Goal: Transaction & Acquisition: Purchase product/service

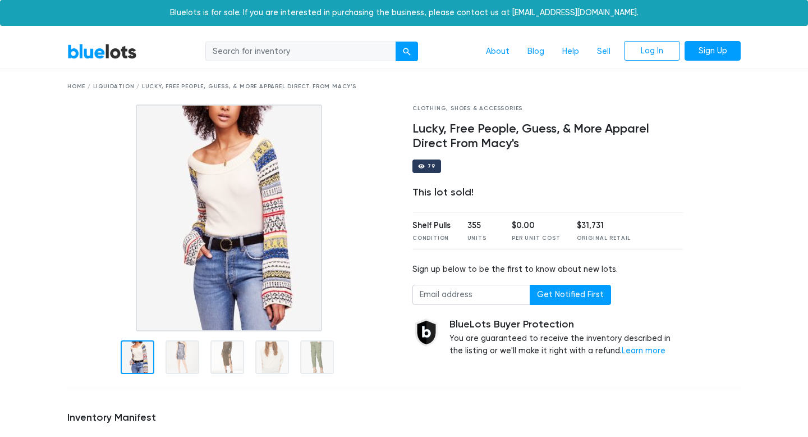
click at [129, 60] on div "BlueLots About Blog Help Sell Log In Sign Up" at bounding box center [404, 51] width 691 height 21
click at [122, 44] on link "BlueLots" at bounding box center [102, 51] width 70 height 16
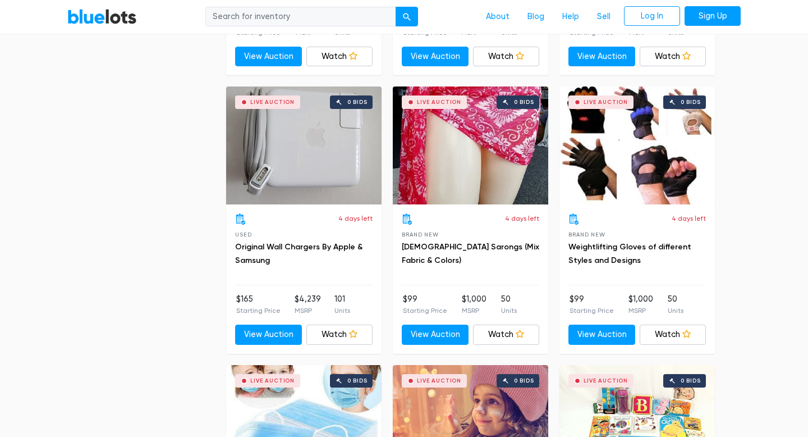
scroll to position [3636, 0]
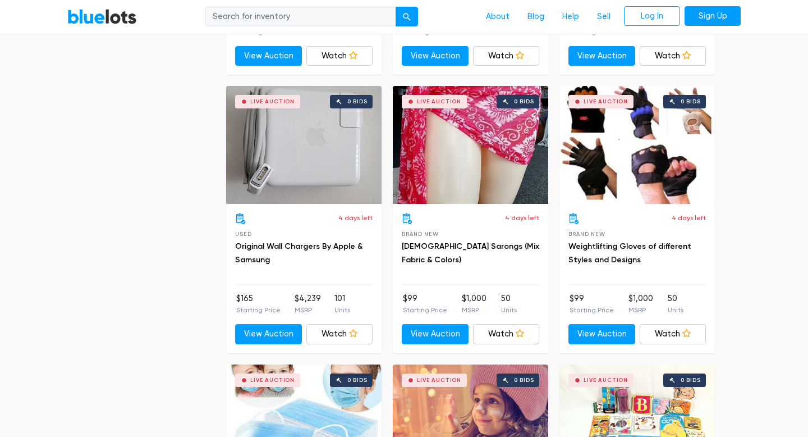
click at [310, 172] on div "Live Auction 0 bids" at bounding box center [304, 145] width 156 height 118
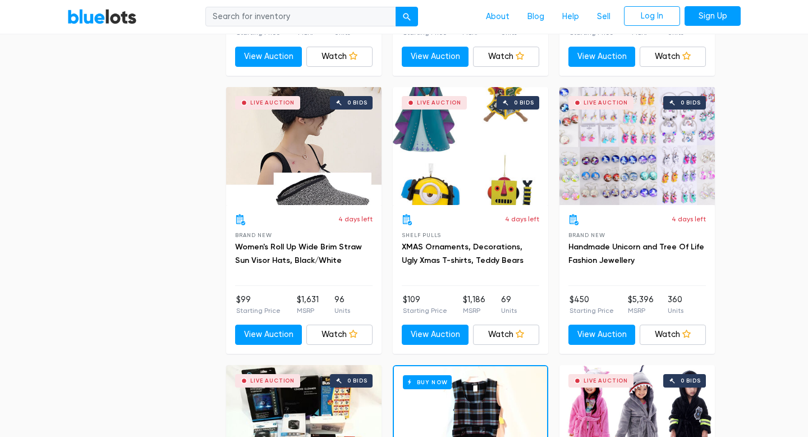
scroll to position [4188, 0]
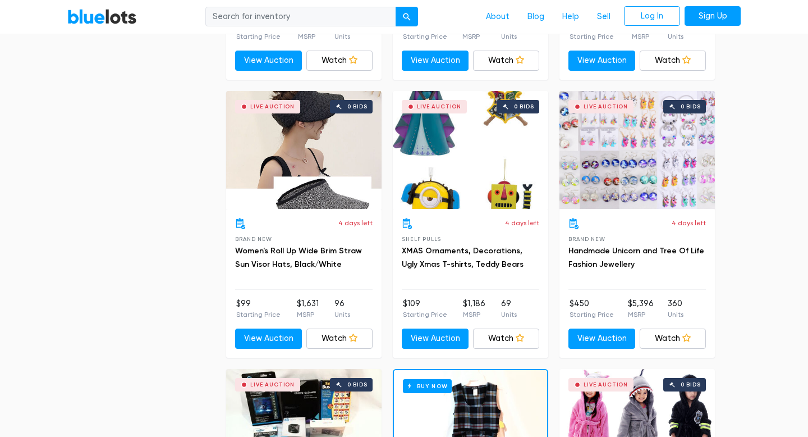
click at [645, 141] on div "Live Auction 0 bids" at bounding box center [638, 150] width 156 height 118
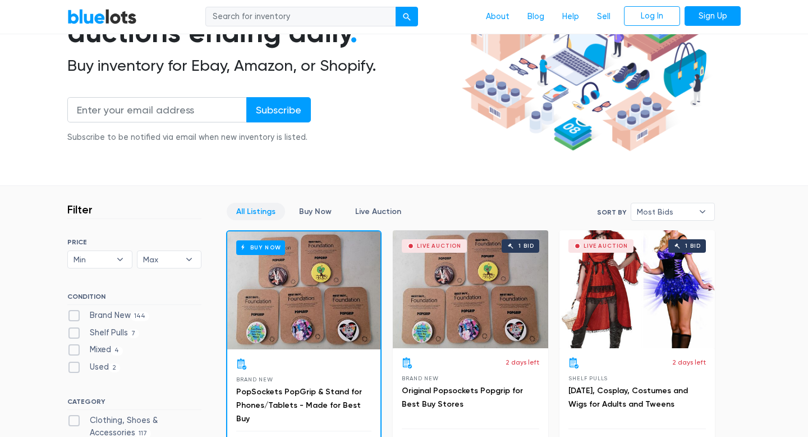
scroll to position [47, 0]
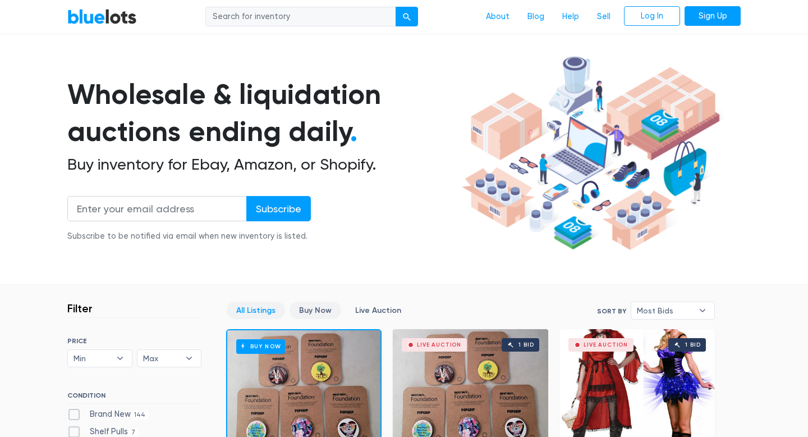
click at [322, 313] on link "Buy Now" at bounding box center [316, 309] width 52 height 17
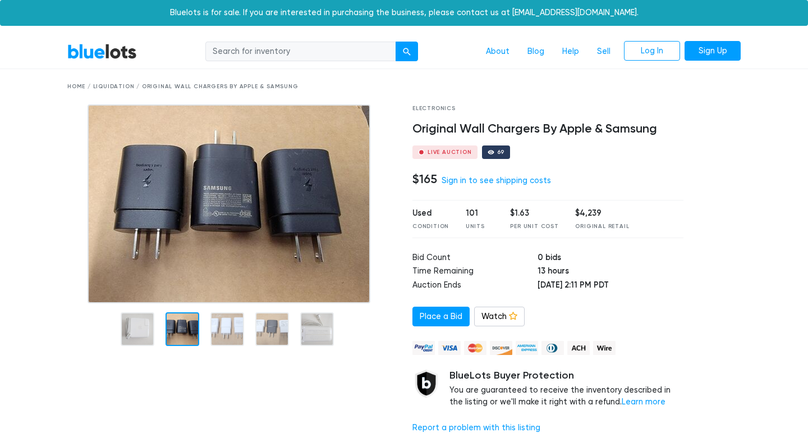
click at [183, 308] on div at bounding box center [231, 327] width 328 height 49
click at [207, 312] on div at bounding box center [231, 327] width 328 height 49
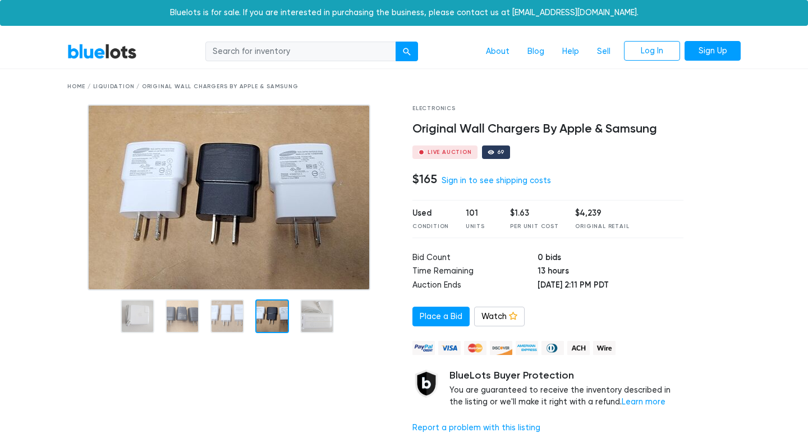
click at [260, 305] on div at bounding box center [272, 316] width 34 height 34
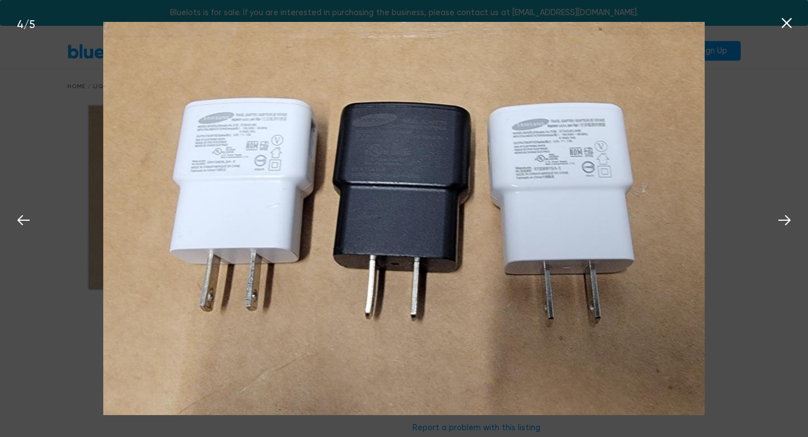
click at [38, 92] on div "4 / 5" at bounding box center [404, 218] width 808 height 437
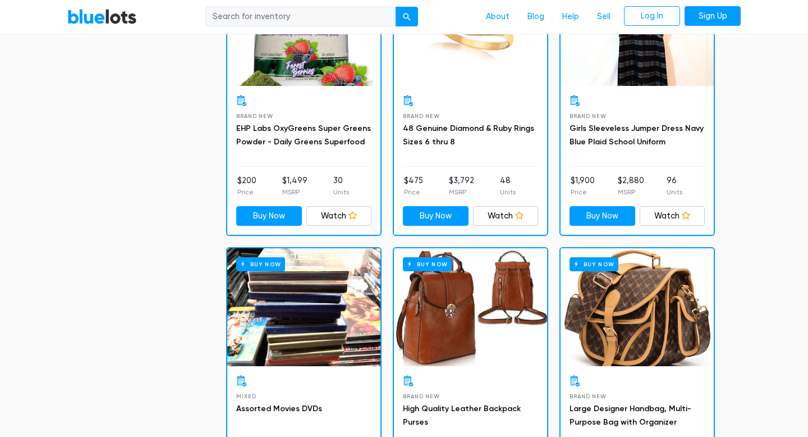
scroll to position [358, 0]
